Goal: Check status: Check status

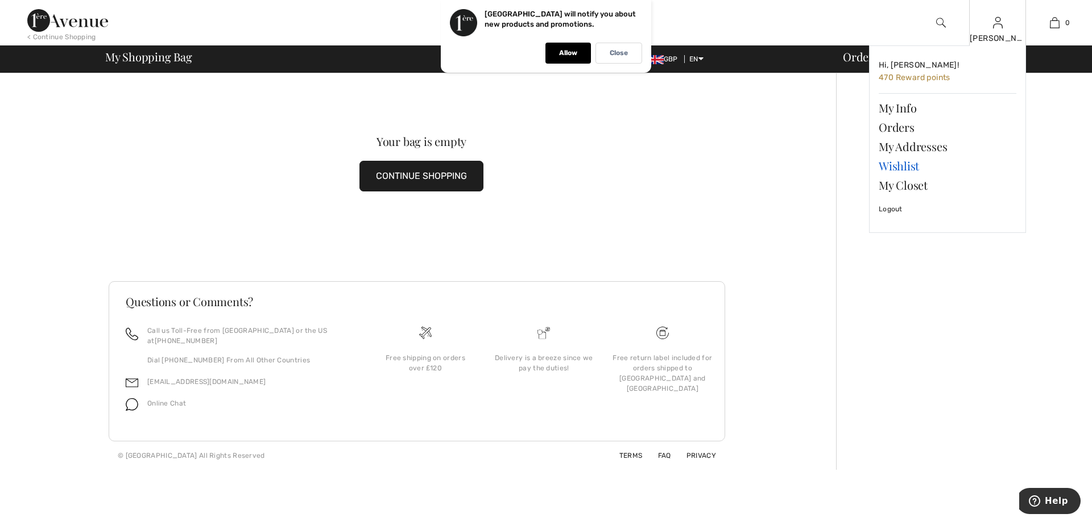
click at [901, 166] on link "Wishlist" at bounding box center [947, 165] width 138 height 19
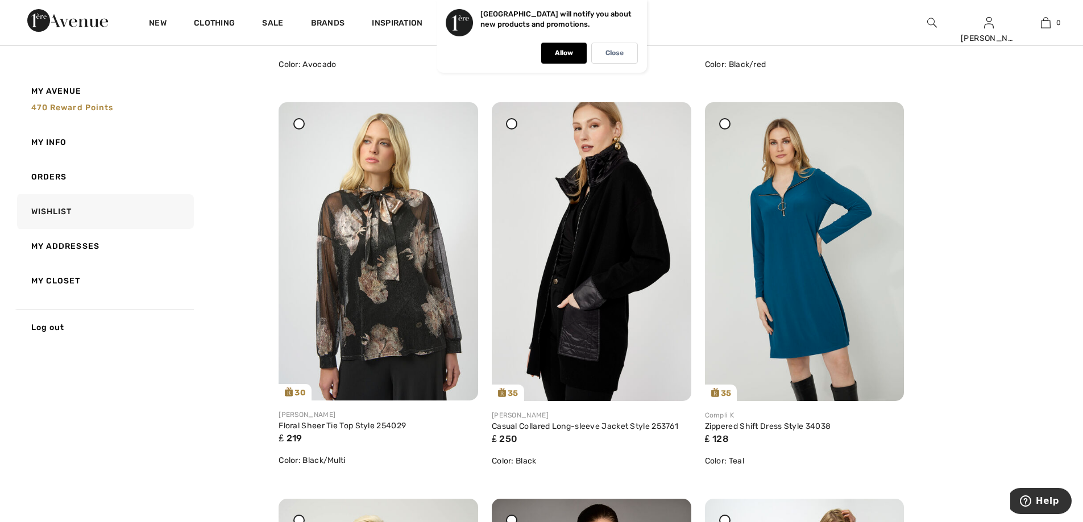
scroll to position [503, 0]
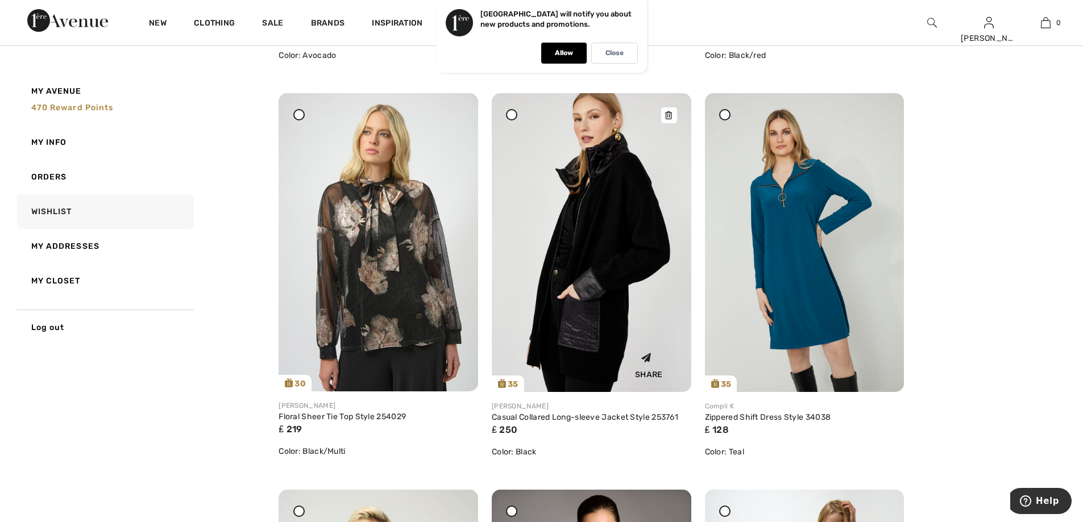
click at [604, 247] on img at bounding box center [592, 242] width 200 height 299
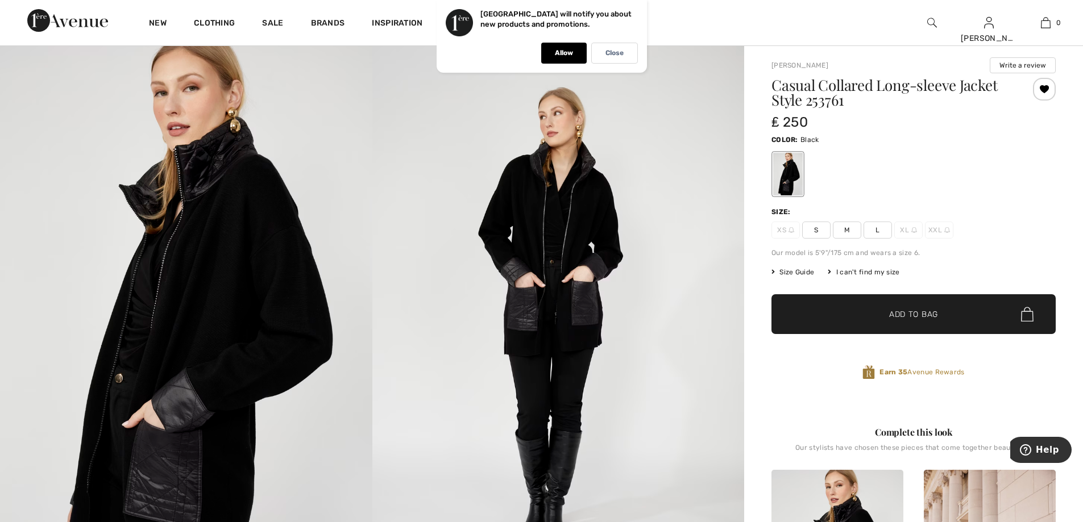
scroll to position [18, 0]
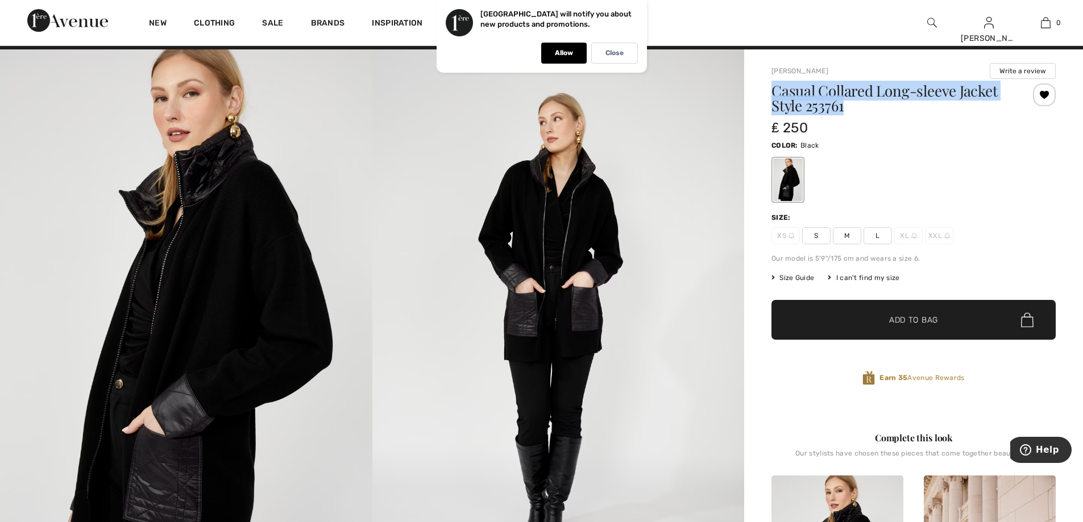
drag, startPoint x: 857, startPoint y: 105, endPoint x: 772, endPoint y: 94, distance: 85.4
click at [772, 94] on h1 "Casual Collared Long-sleeve Jacket Style 253761" at bounding box center [889, 99] width 237 height 30
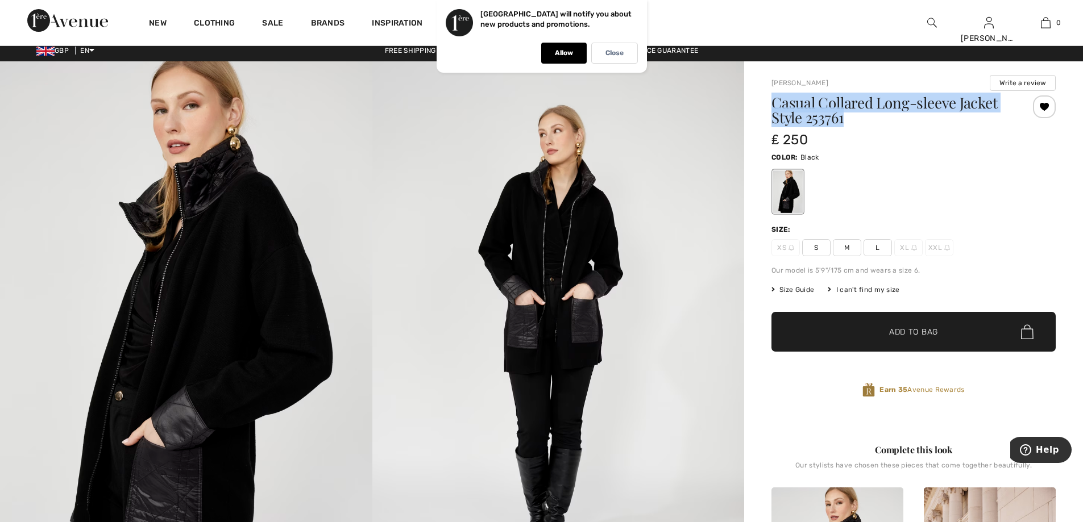
scroll to position [0, 0]
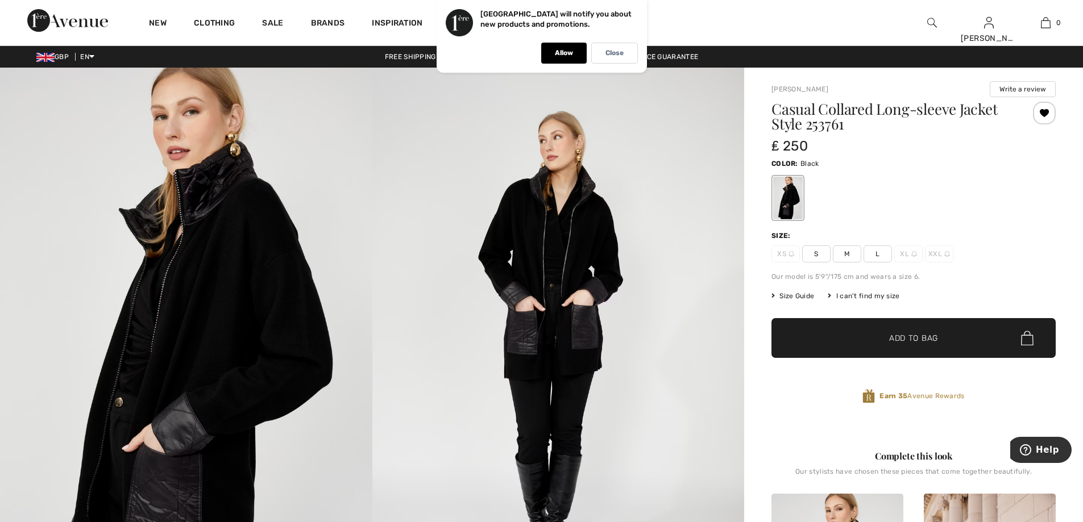
click at [795, 296] on span "Size Guide" at bounding box center [792, 296] width 43 height 10
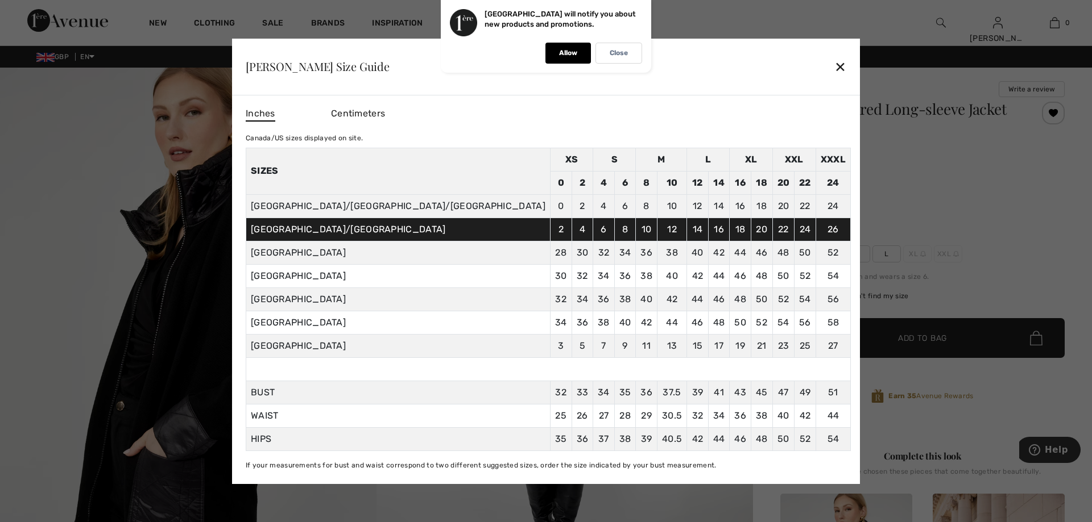
click at [834, 65] on div "✕" at bounding box center [840, 67] width 12 height 24
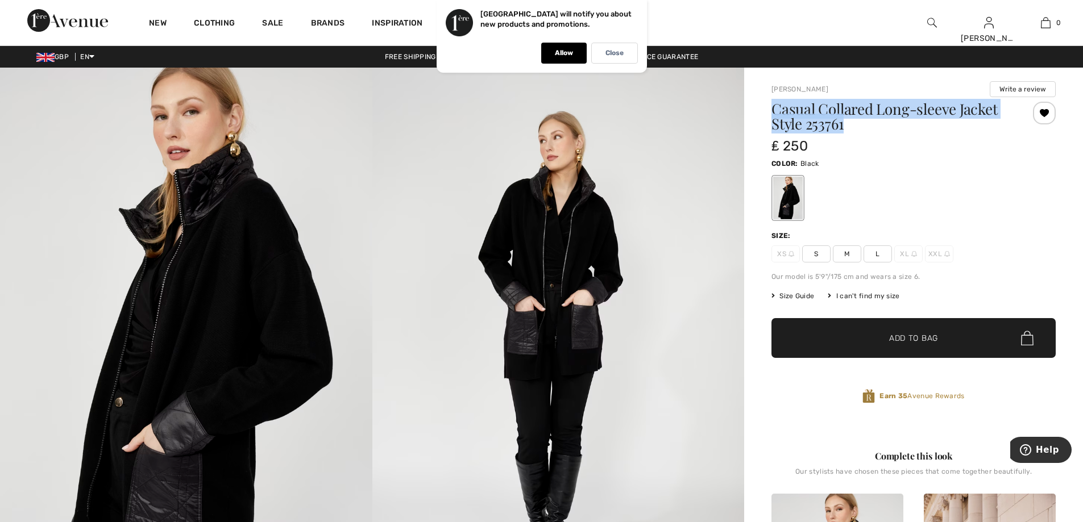
drag, startPoint x: 857, startPoint y: 125, endPoint x: 774, endPoint y: 117, distance: 83.4
click at [774, 117] on h1 "Casual Collared Long-sleeve Jacket Style 253761" at bounding box center [889, 117] width 237 height 30
copy h1 "Casual Collared Long-sleeve Jacket Style 253761"
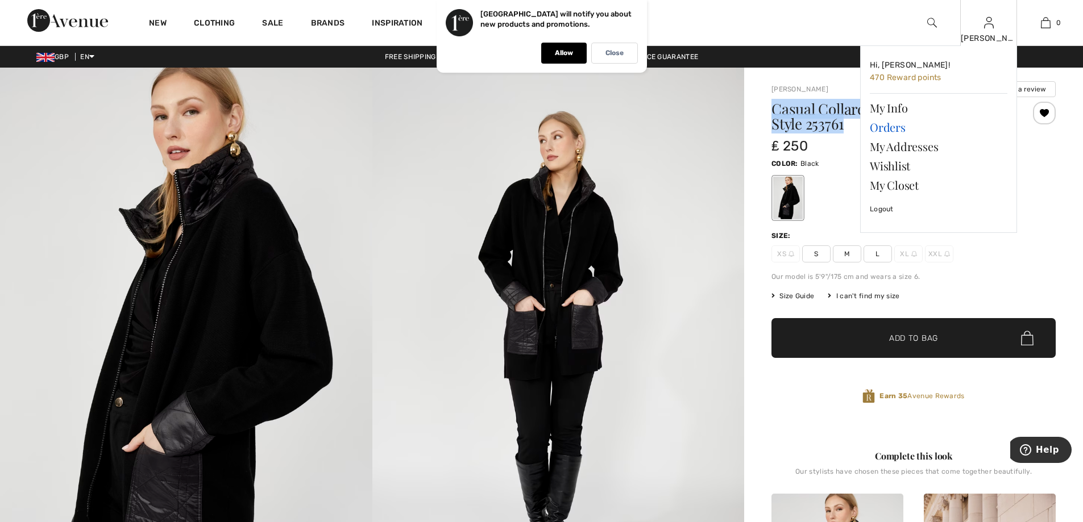
click at [883, 128] on link "Orders" at bounding box center [939, 127] width 138 height 19
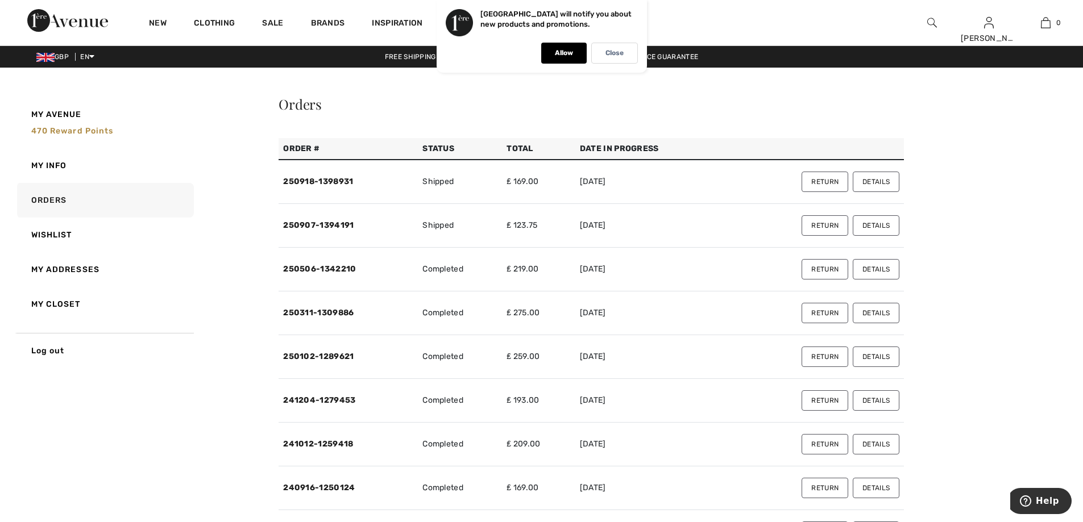
click at [866, 221] on button "Details" at bounding box center [876, 225] width 47 height 20
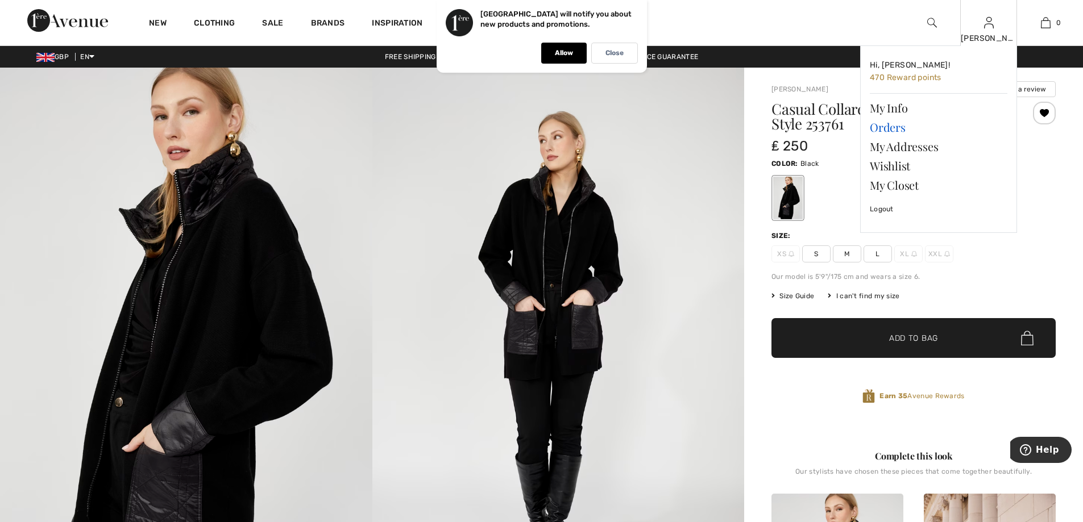
click at [880, 122] on link "Orders" at bounding box center [939, 127] width 138 height 19
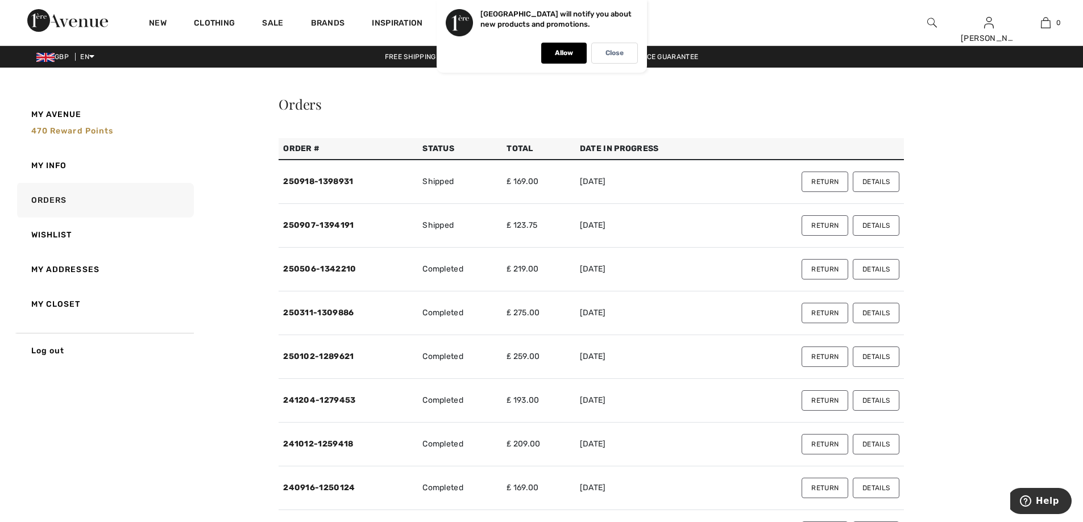
click at [878, 184] on button "Details" at bounding box center [876, 182] width 47 height 20
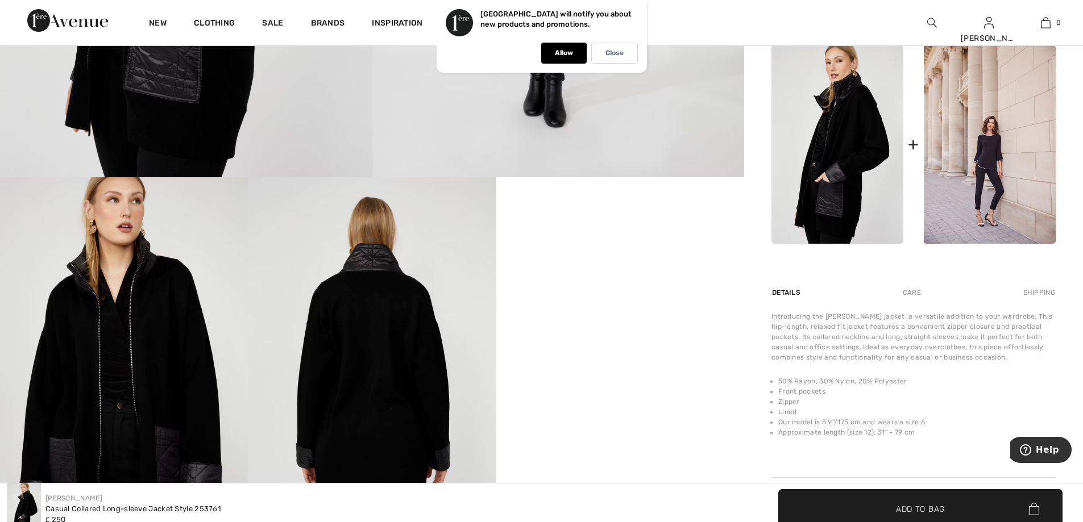
scroll to position [123, 0]
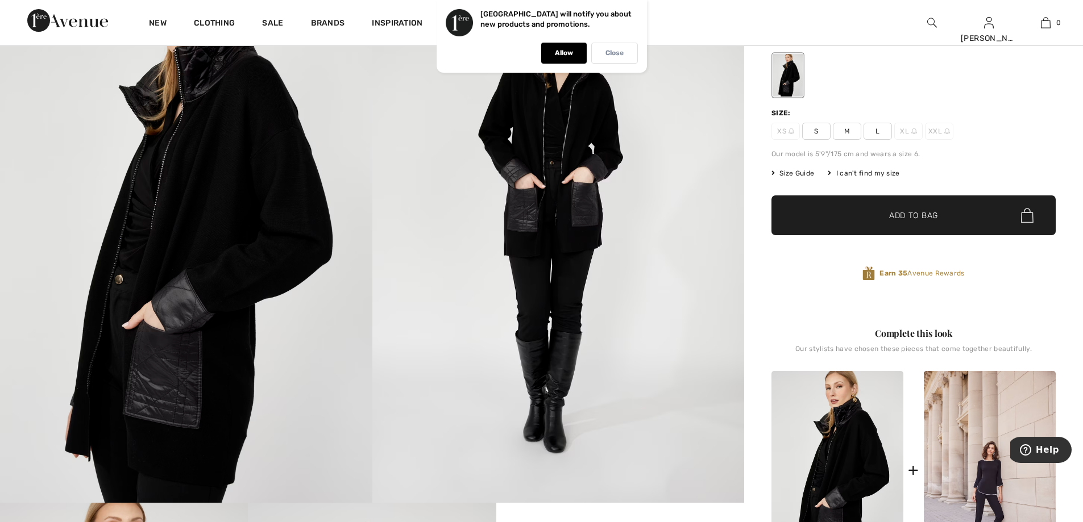
click at [626, 50] on div "Close" at bounding box center [614, 53] width 47 height 21
